Goal: Obtain resource: Obtain resource

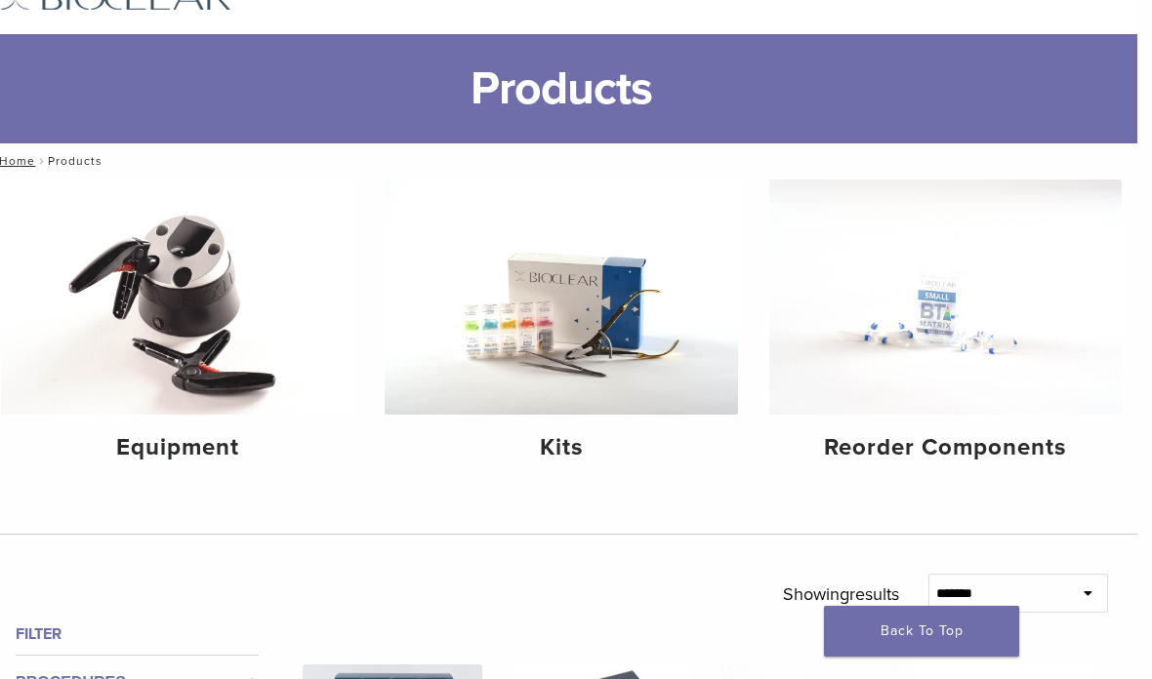
scroll to position [0, 15]
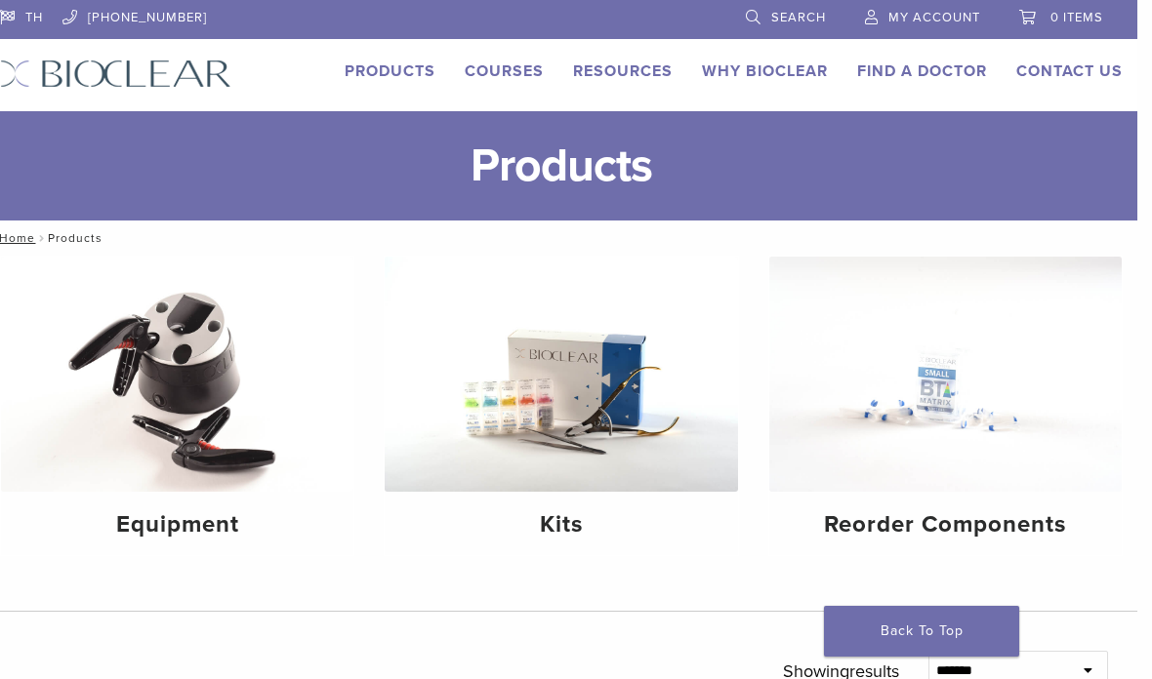
click at [764, 78] on link "Why Bioclear" at bounding box center [765, 71] width 126 height 20
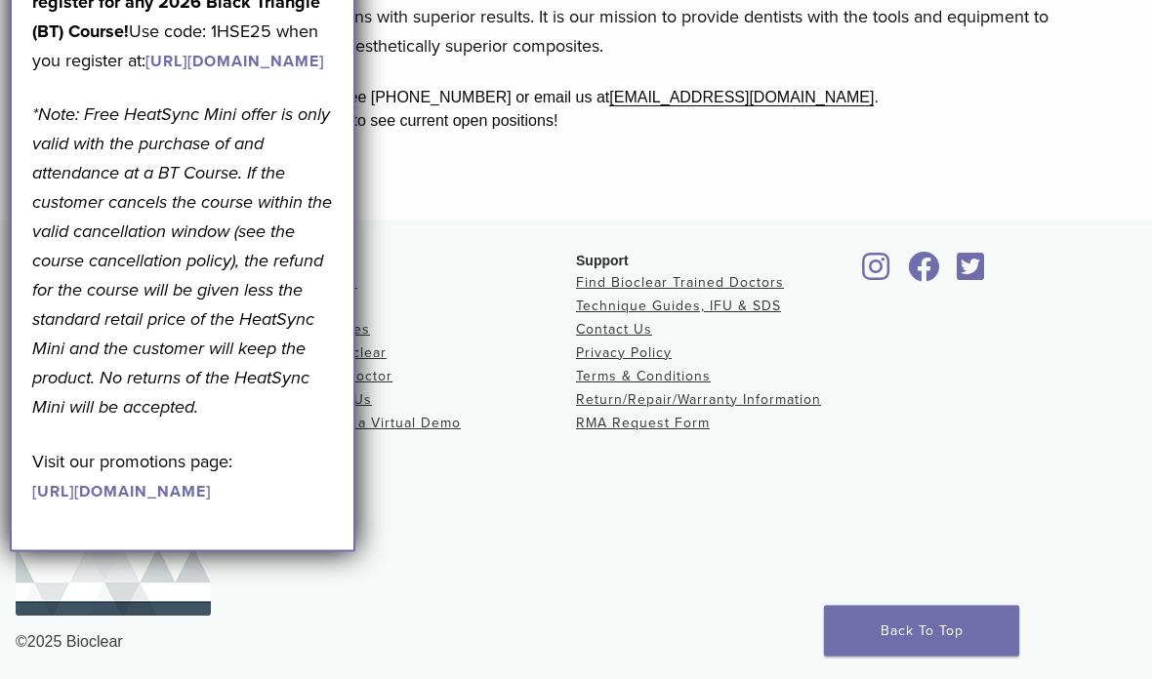
scroll to position [744, 0]
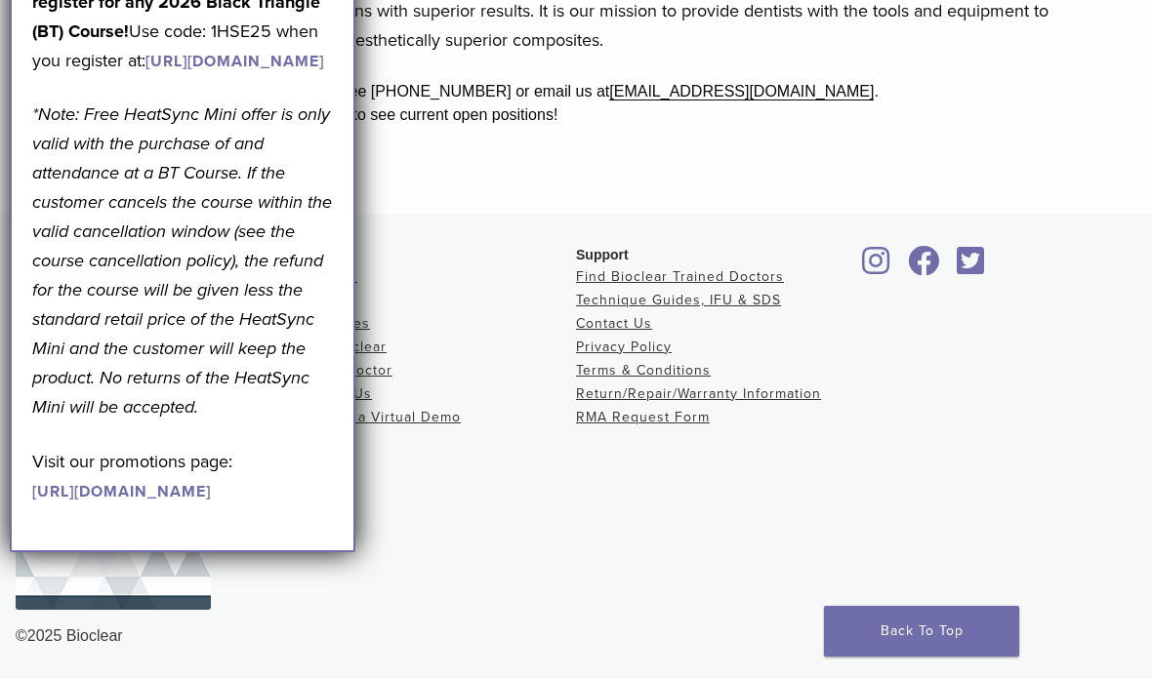
click at [166, 71] on link "https://www.bioclearmatrix.com/events/6-in-person-black-triangle-certification-…" at bounding box center [234, 62] width 179 height 20
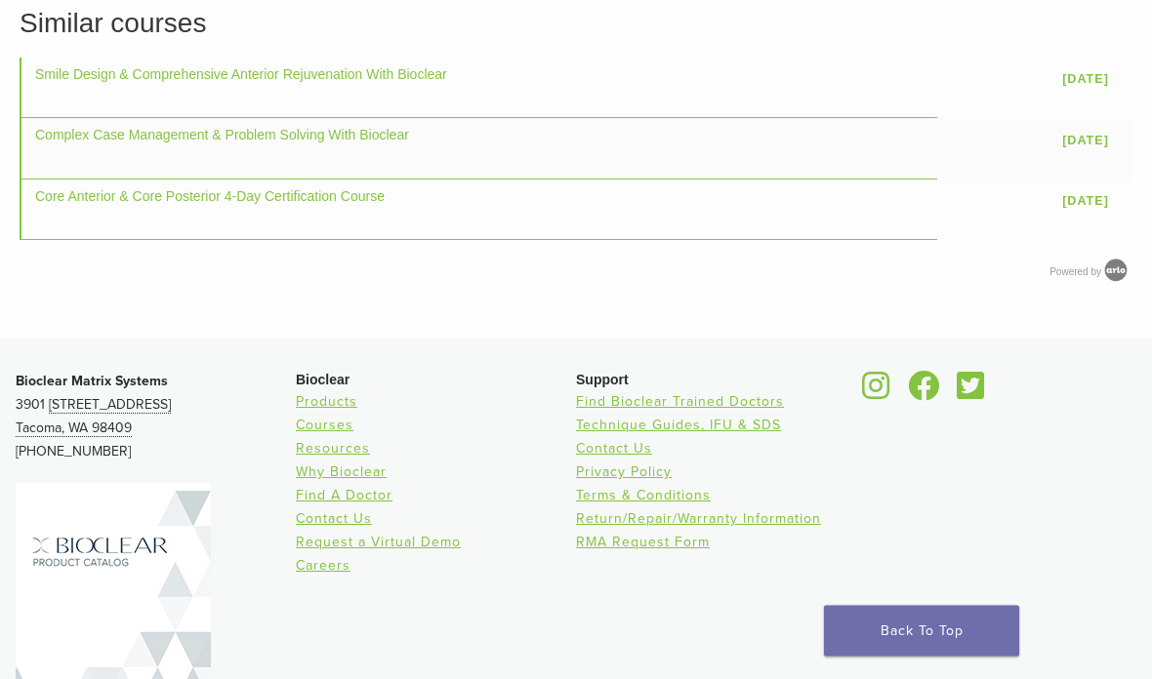
scroll to position [1968, 0]
click at [706, 433] on link "Technique Guides, IFU & SDS" at bounding box center [678, 425] width 205 height 17
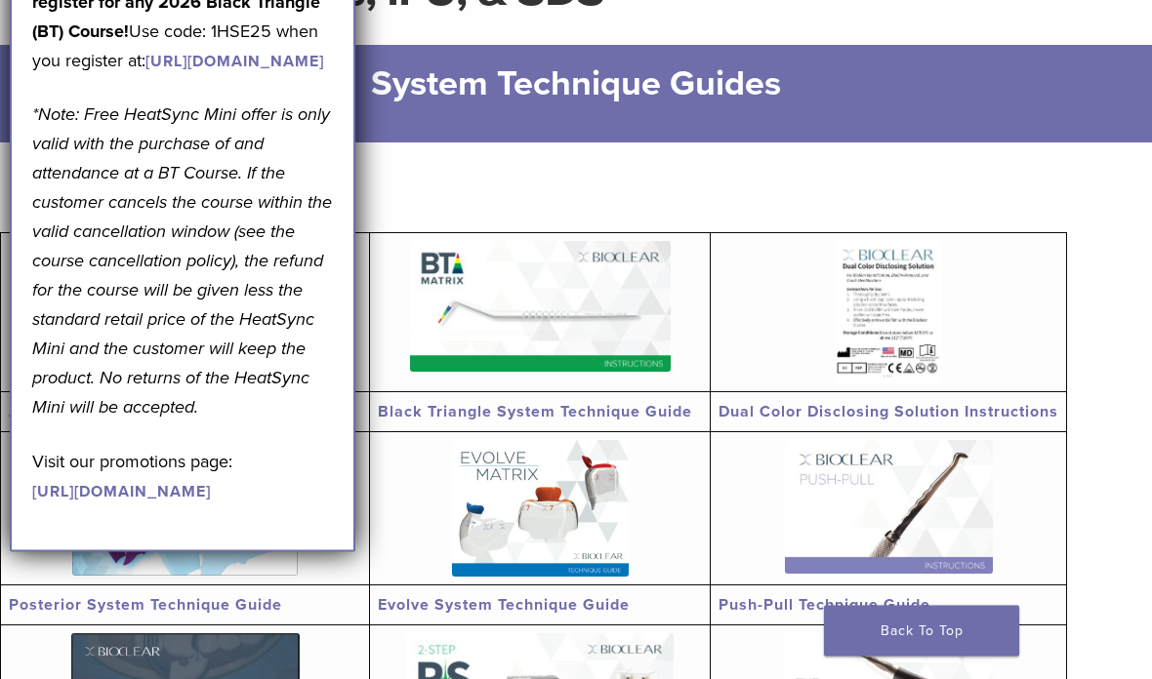
scroll to position [212, 0]
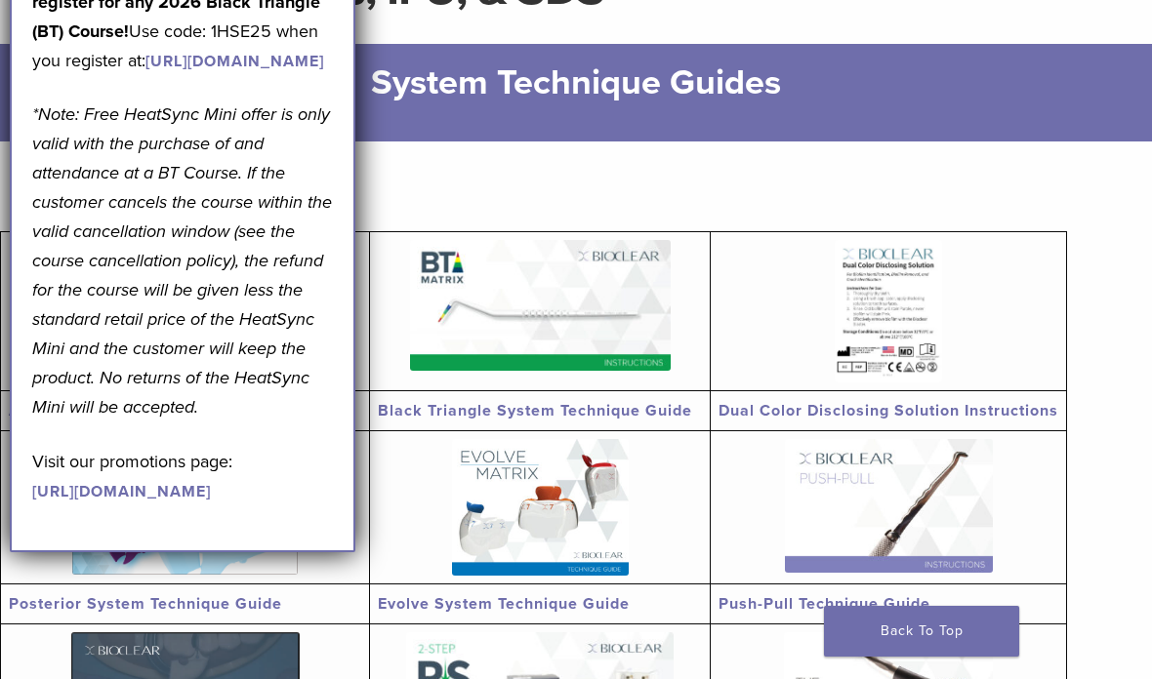
click at [562, 309] on img at bounding box center [540, 305] width 261 height 131
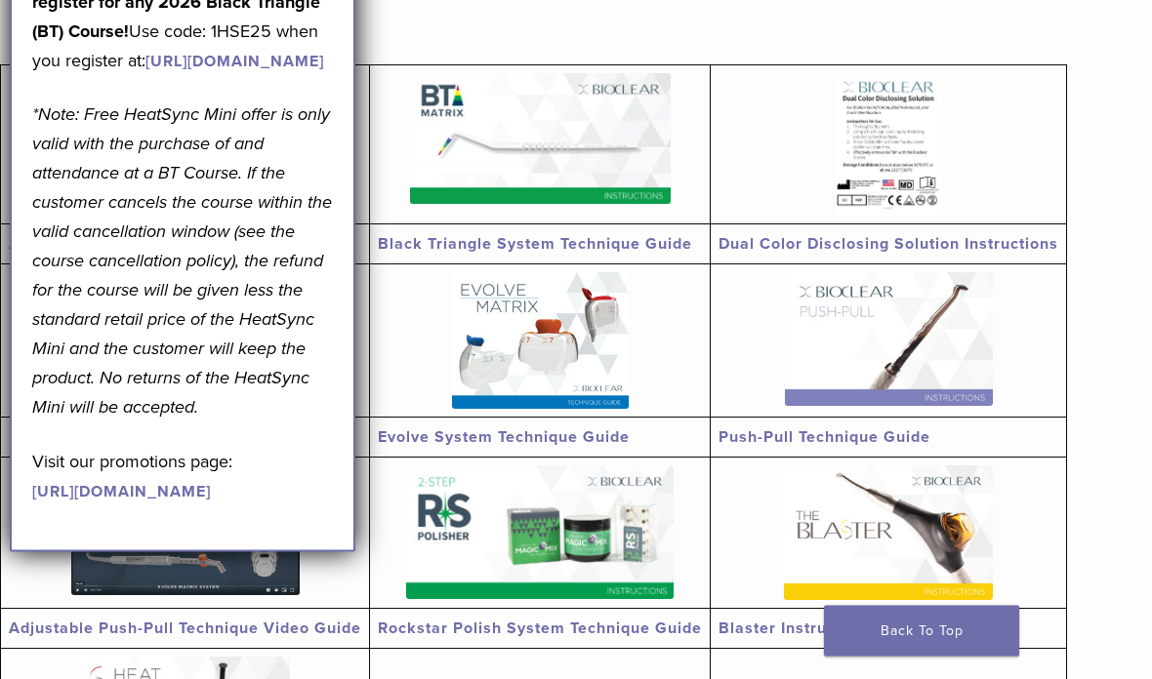
scroll to position [382, 0]
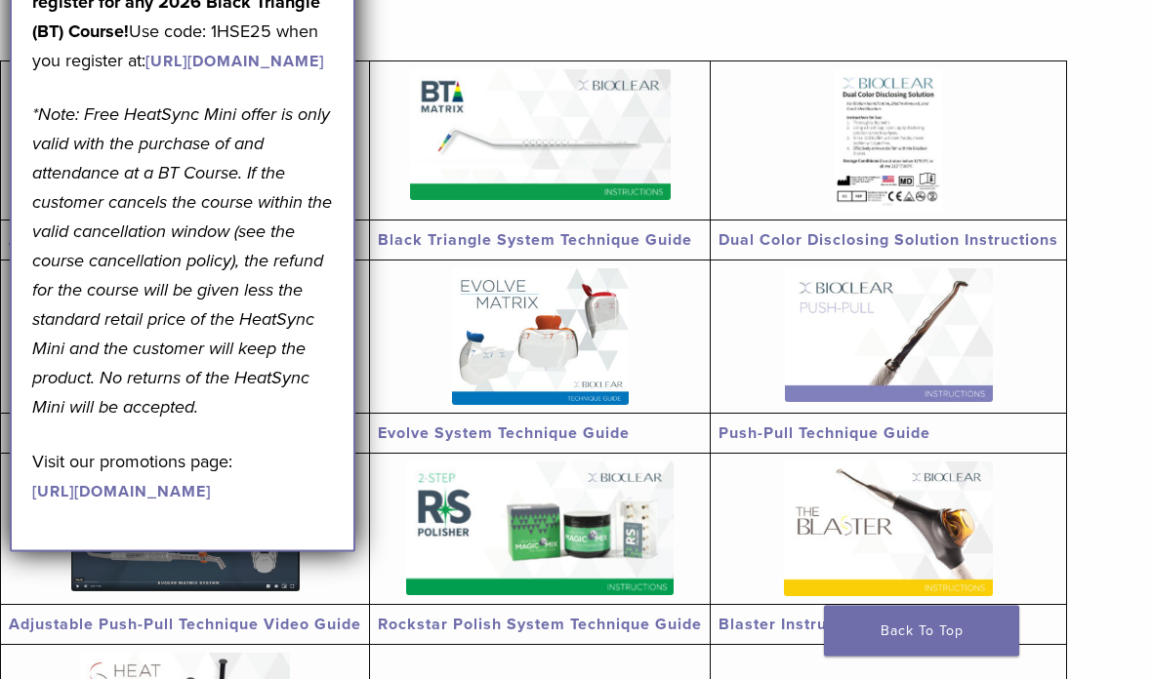
click at [577, 334] on img at bounding box center [540, 337] width 177 height 137
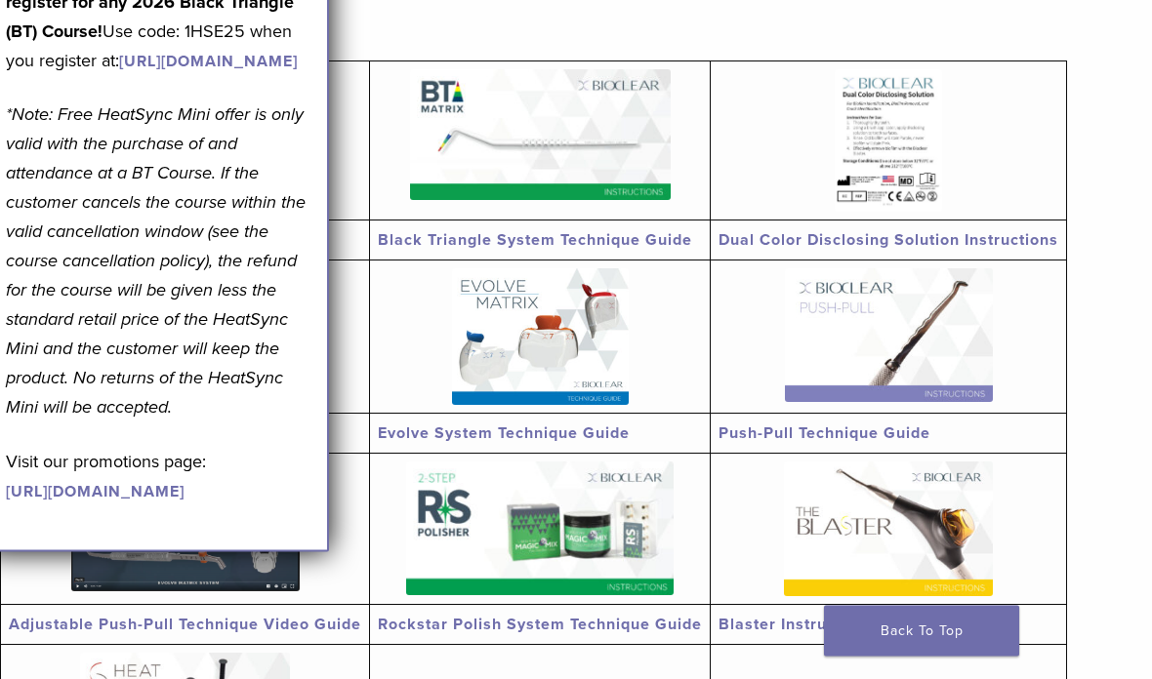
click at [353, 170] on link at bounding box center [185, 141] width 352 height 143
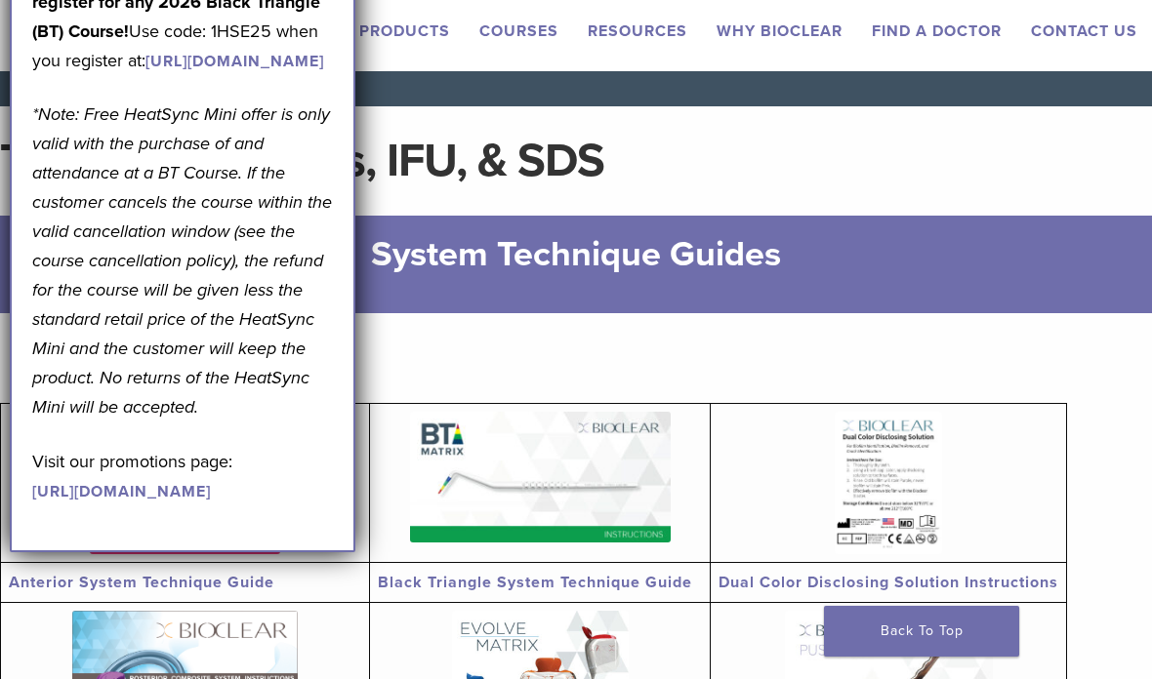
scroll to position [0, 0]
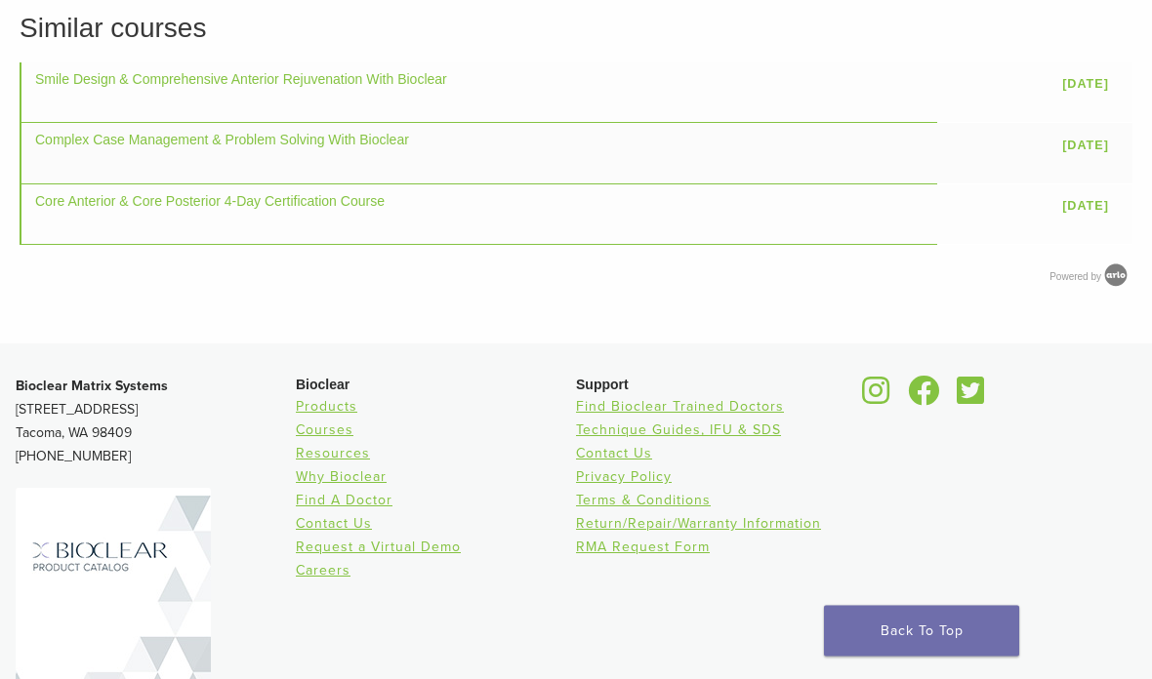
scroll to position [1964, 0]
click at [731, 437] on link "Technique Guides, IFU & SDS" at bounding box center [678, 429] width 205 height 17
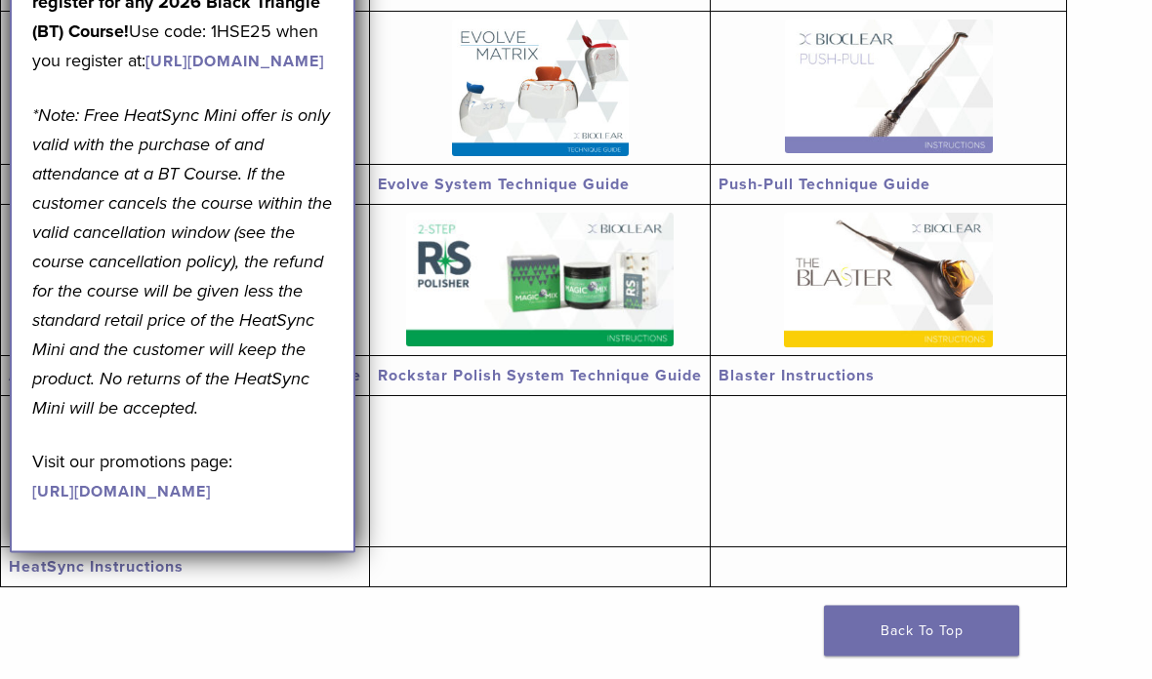
scroll to position [632, 0]
click at [607, 272] on img at bounding box center [539, 280] width 267 height 134
